Goal: Transaction & Acquisition: Purchase product/service

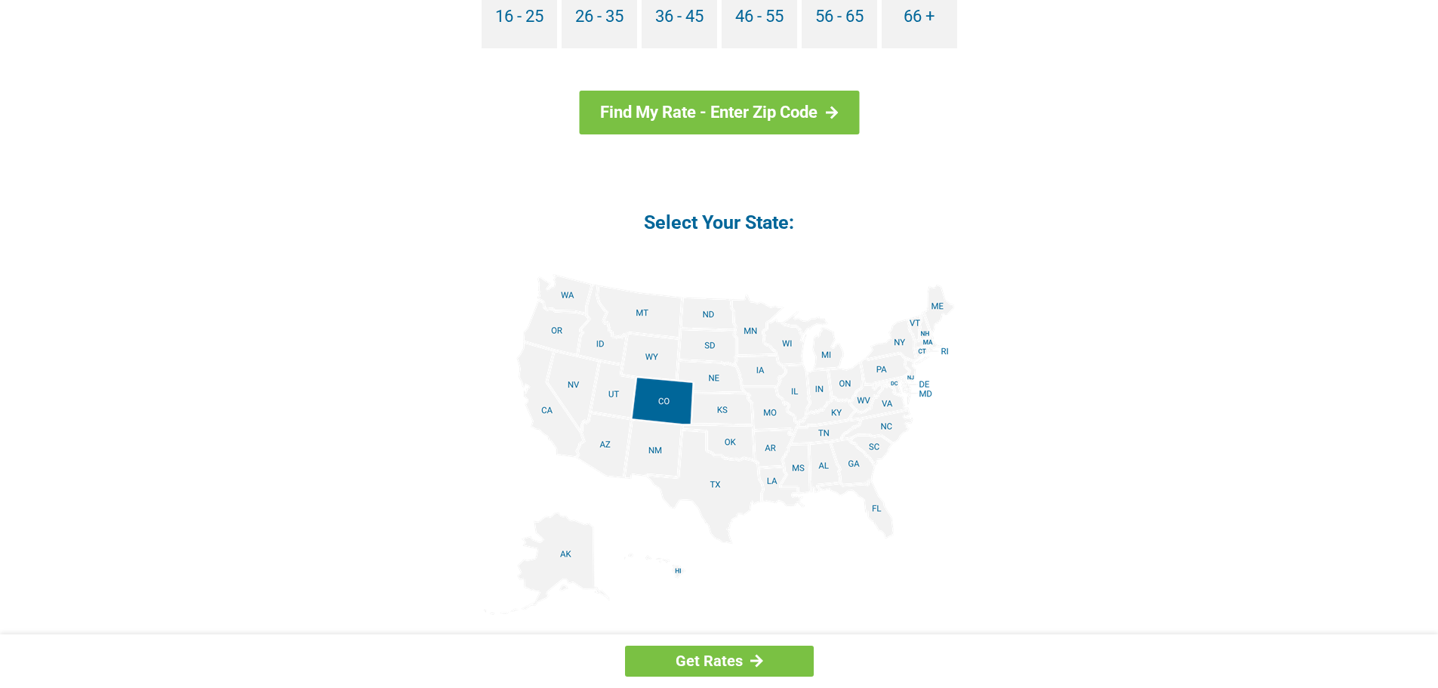
scroll to position [1585, 0]
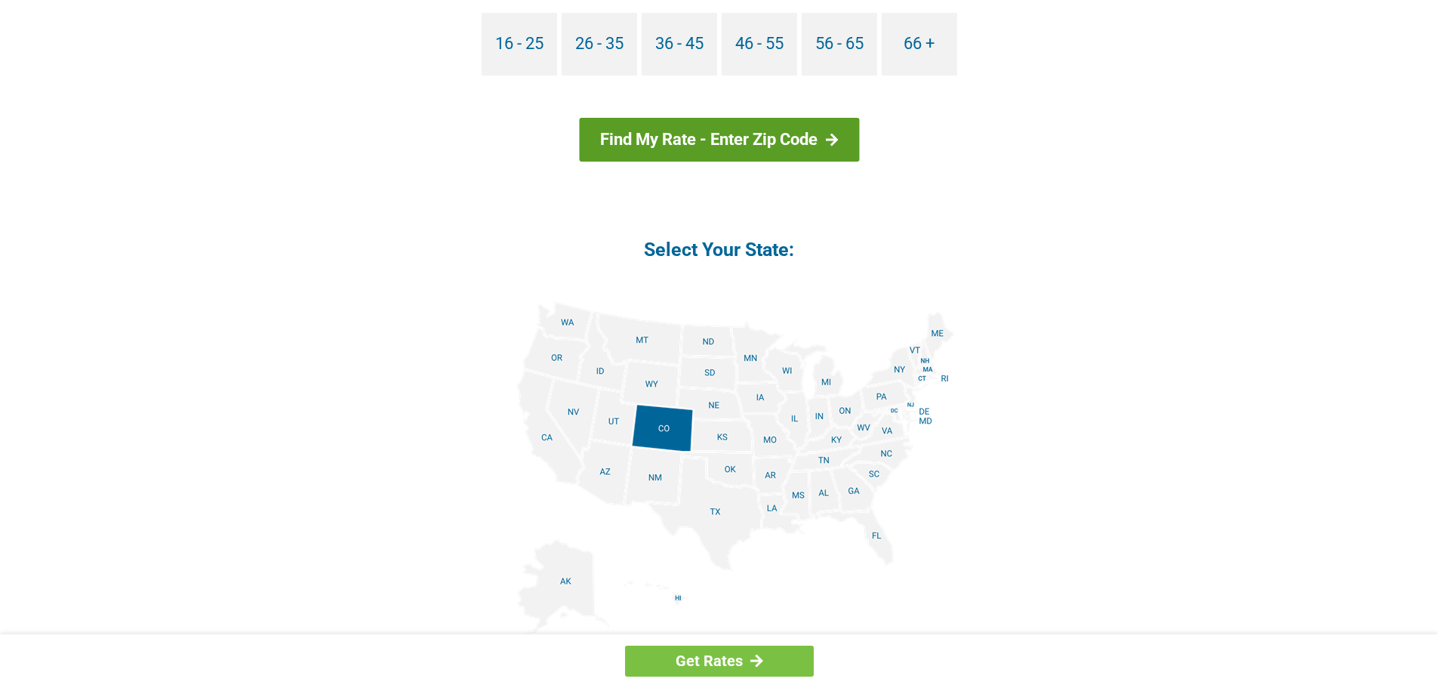
click at [704, 143] on link "Find My Rate - Enter Zip Code" at bounding box center [719, 140] width 280 height 44
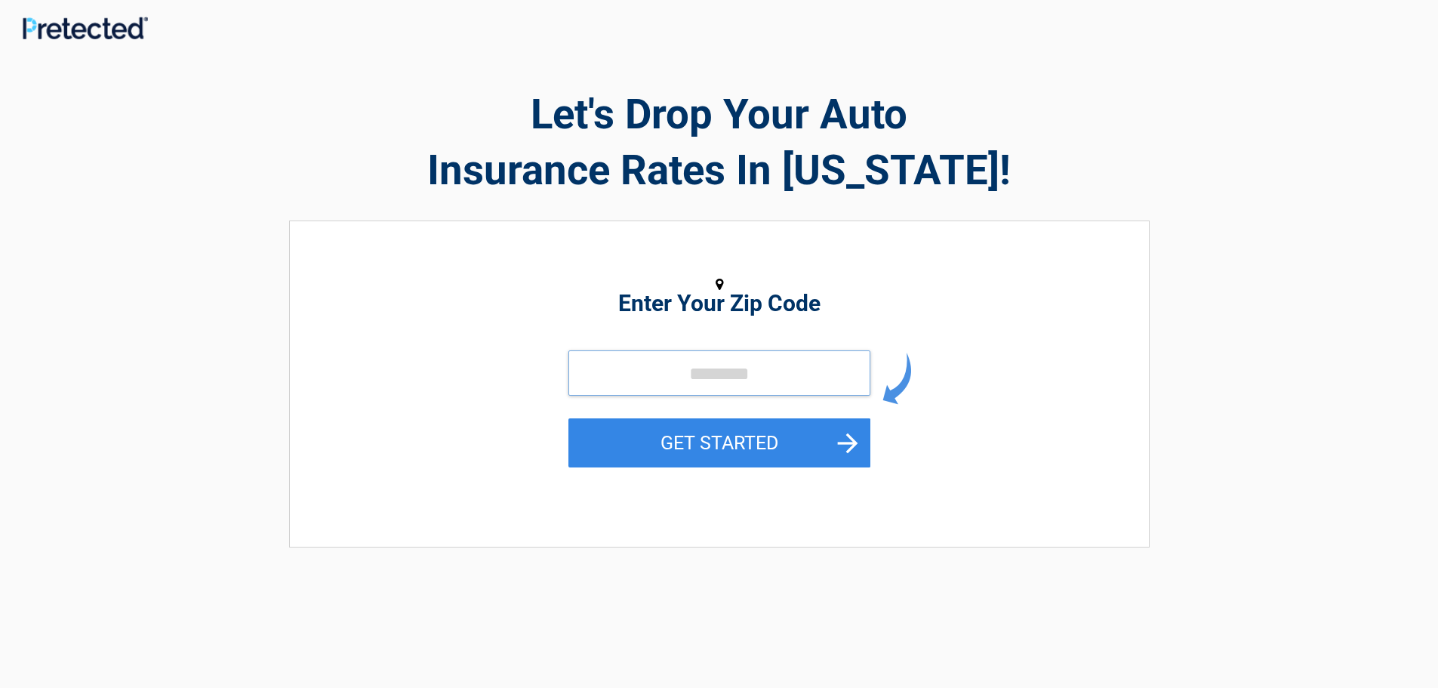
click at [614, 385] on input "tel" at bounding box center [719, 372] width 302 height 45
type input "*****"
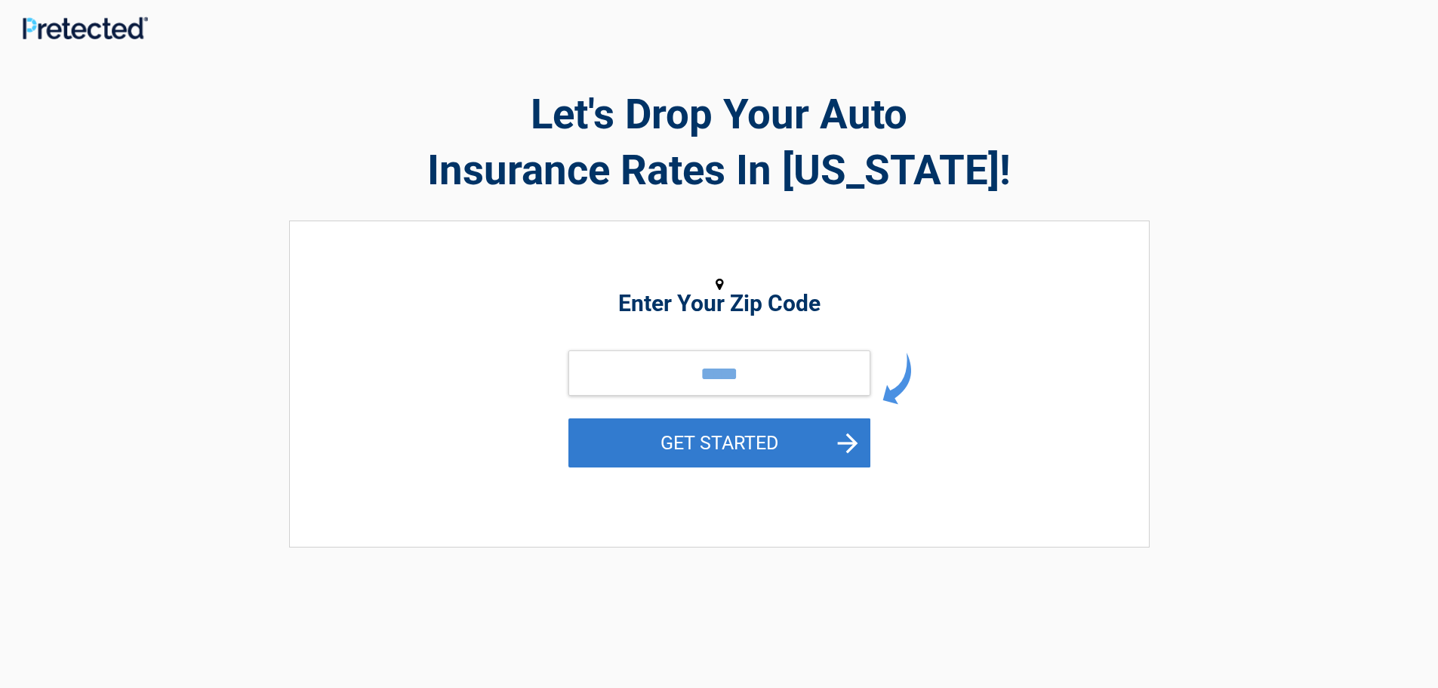
click at [737, 441] on button "GET STARTED" at bounding box center [719, 442] width 302 height 49
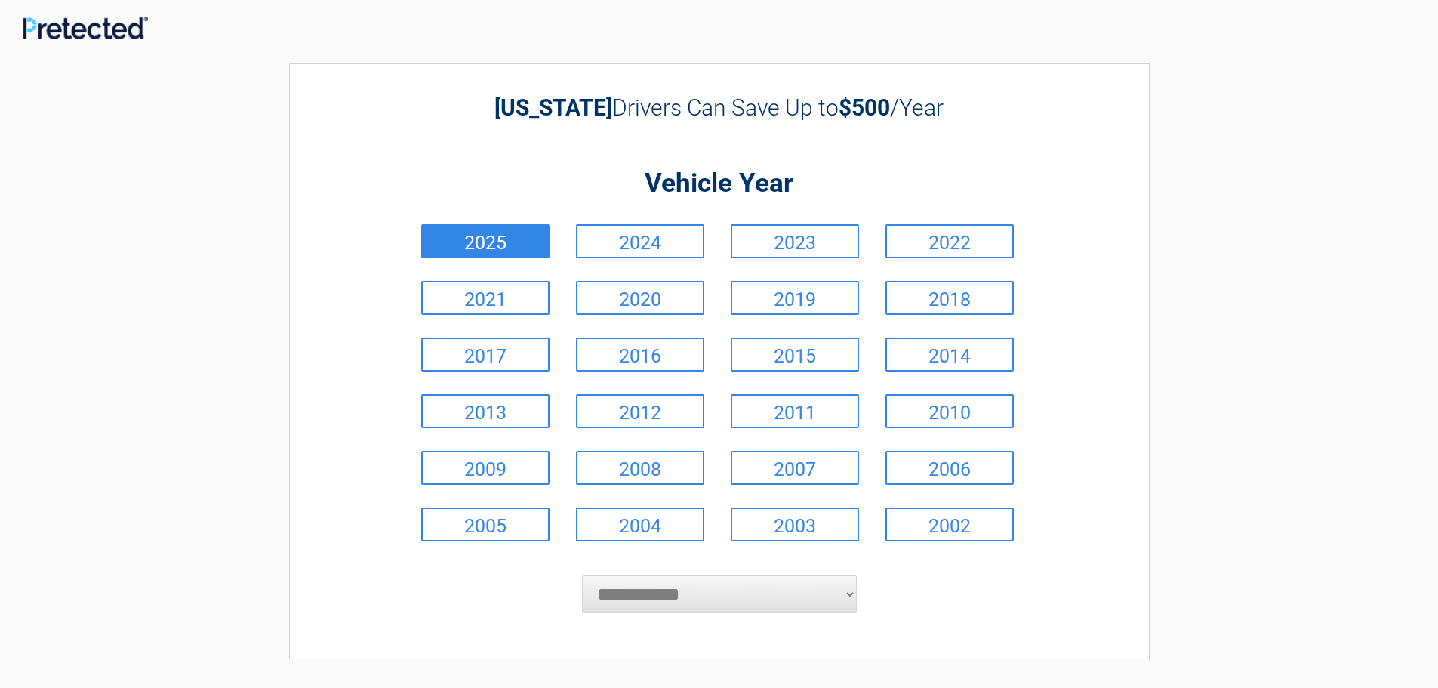
click at [539, 241] on link "2025" at bounding box center [485, 241] width 128 height 34
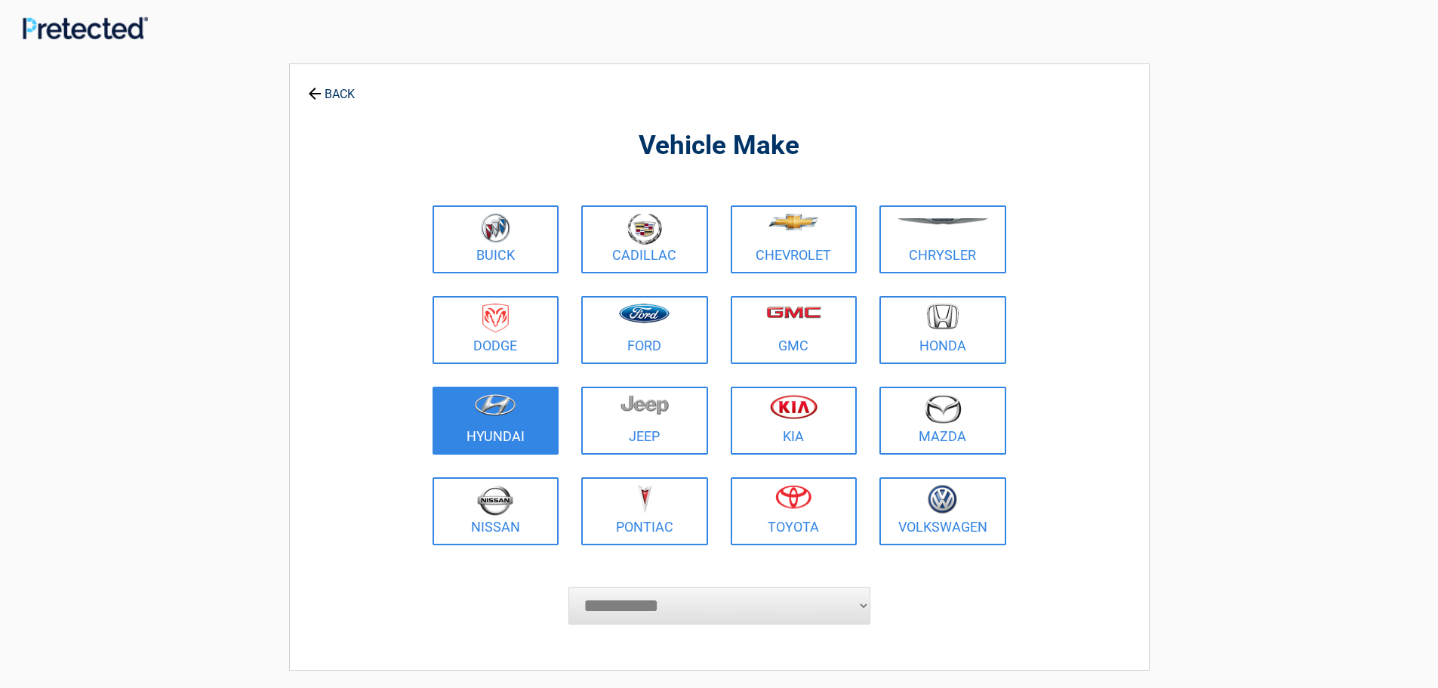
click at [463, 422] on figure at bounding box center [496, 411] width 109 height 34
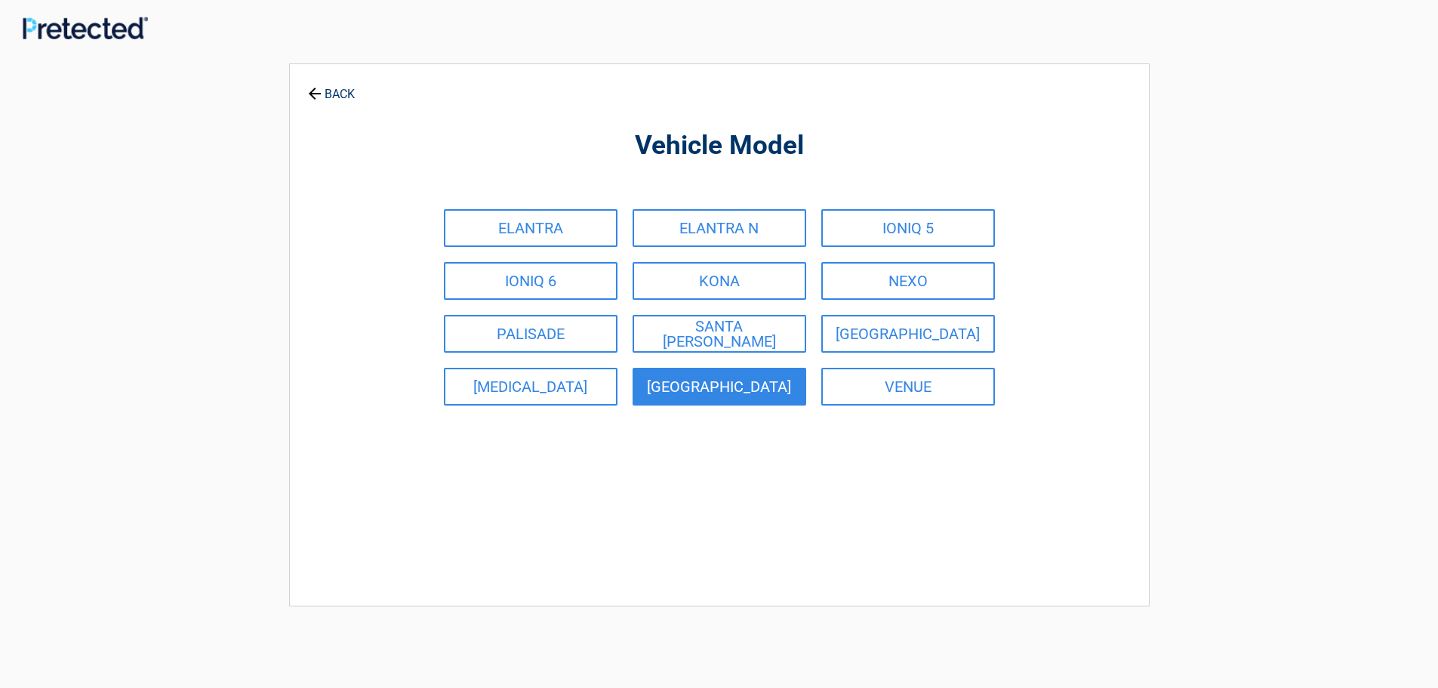
click at [718, 386] on link "[GEOGRAPHIC_DATA]" at bounding box center [719, 387] width 174 height 38
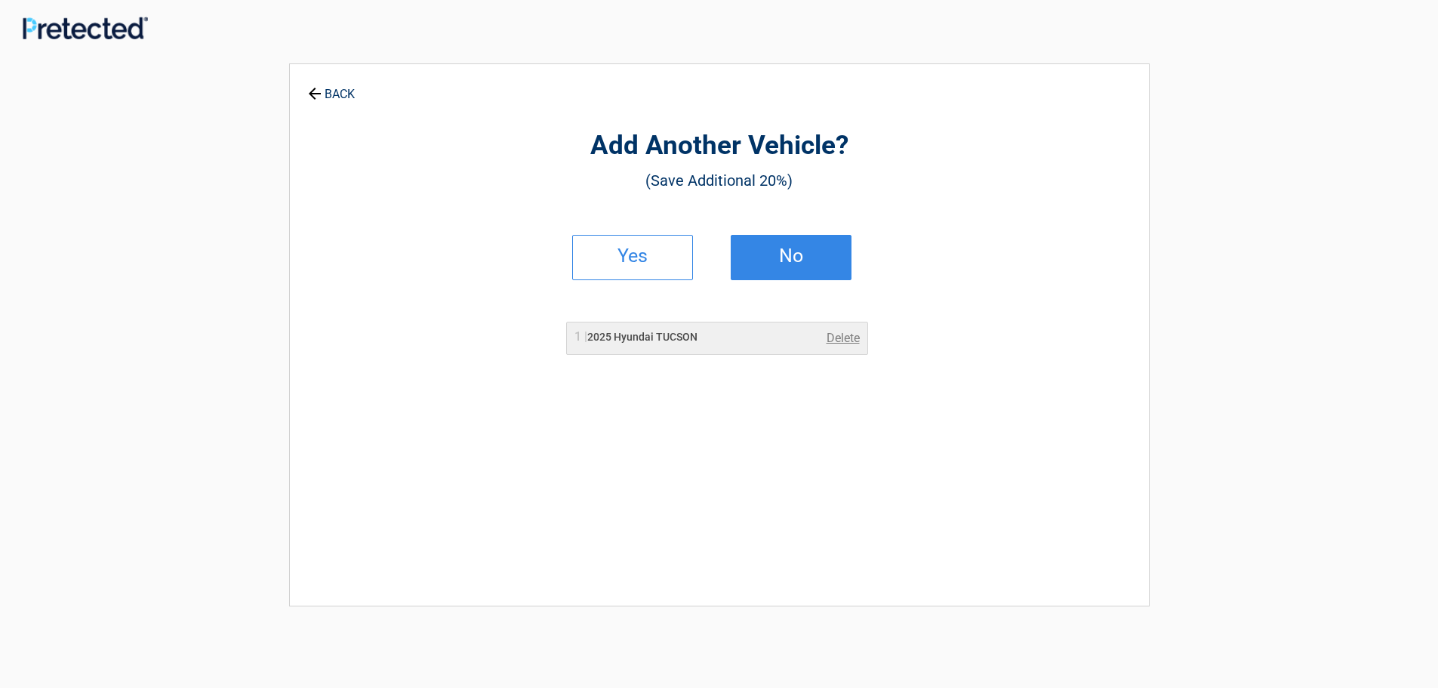
click at [767, 268] on link "No" at bounding box center [791, 257] width 121 height 45
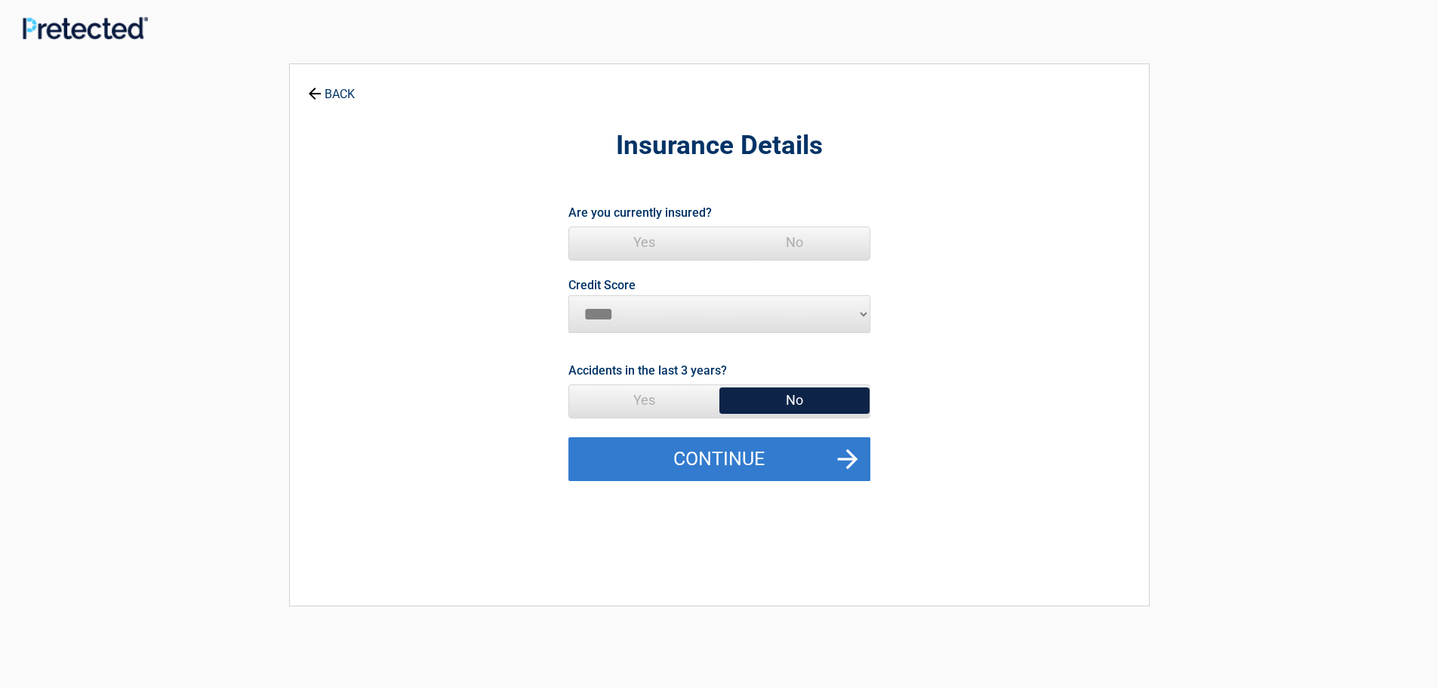
click at [751, 464] on button "Continue" at bounding box center [719, 459] width 302 height 44
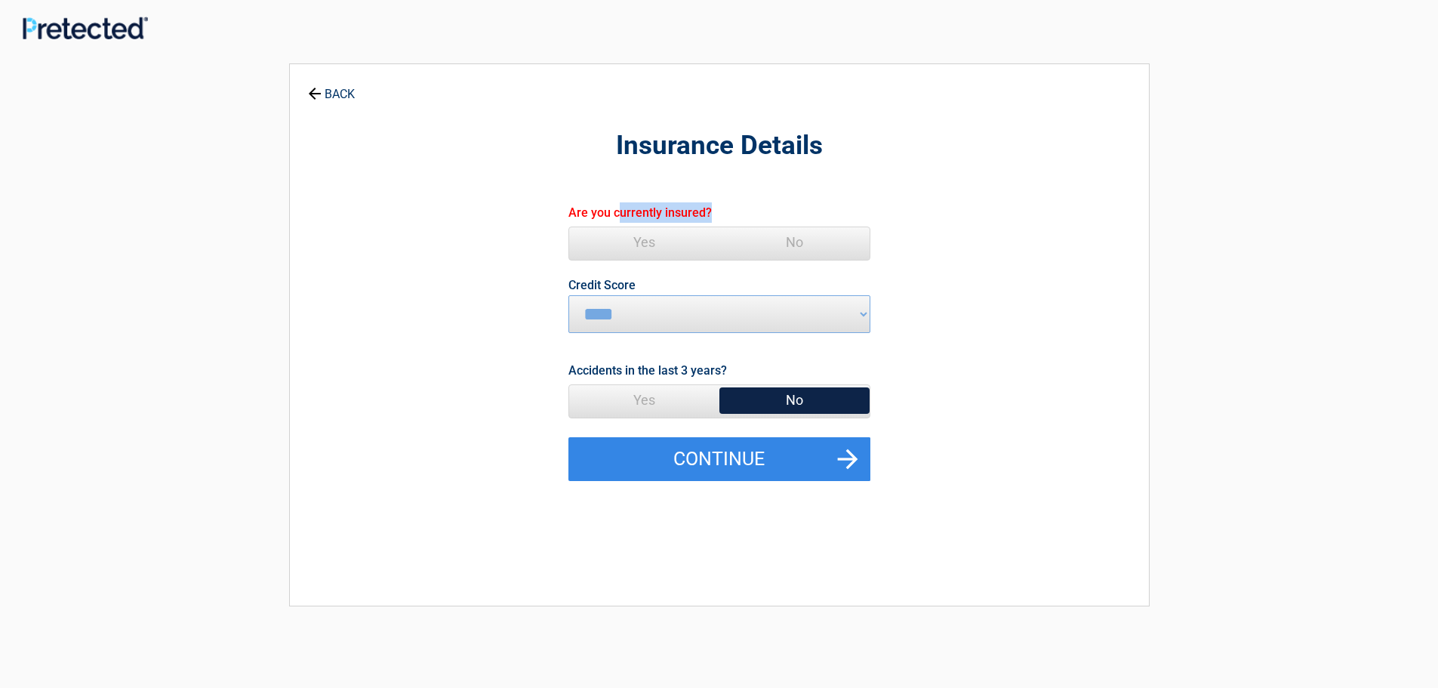
drag, startPoint x: 618, startPoint y: 221, endPoint x: 627, endPoint y: 247, distance: 27.2
click at [627, 247] on div "Are you currently insured? Yes No" at bounding box center [719, 233] width 302 height 63
click at [629, 248] on span "Yes" at bounding box center [644, 242] width 150 height 30
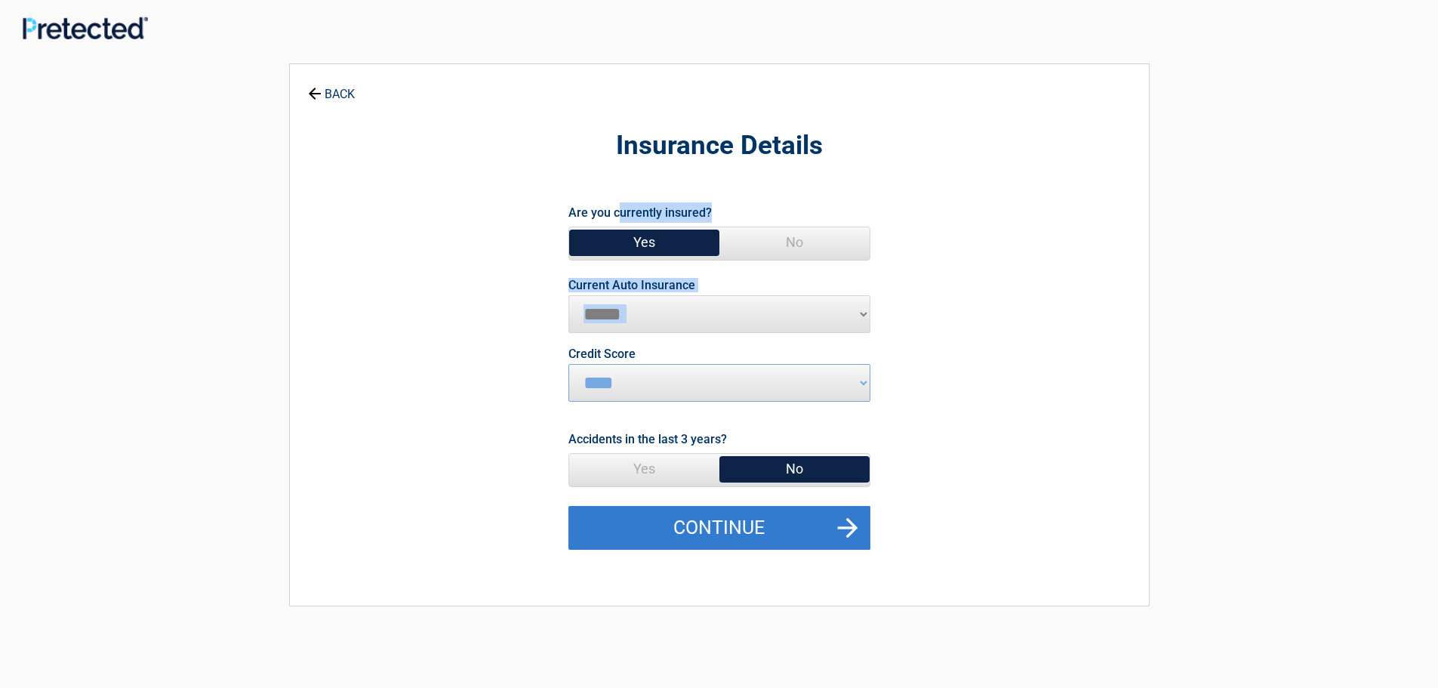
click at [846, 526] on button "Continue" at bounding box center [719, 528] width 302 height 44
